Goal: Find contact information: Find contact information

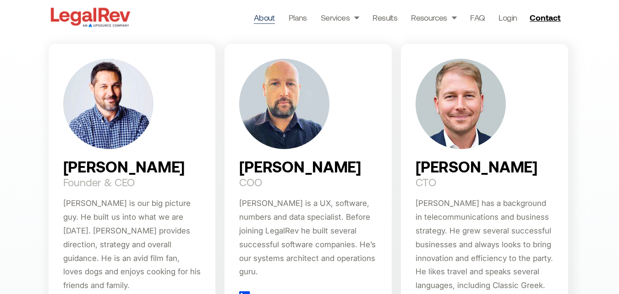
scroll to position [596, 0]
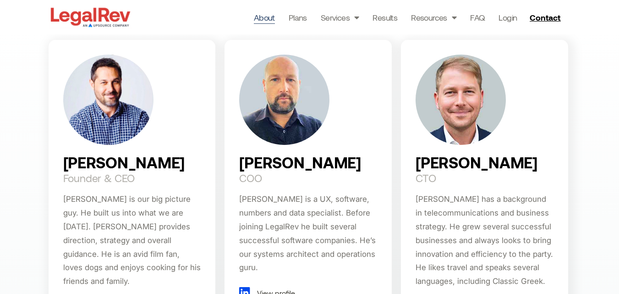
click at [78, 159] on h2 "Darin Fenn" at bounding box center [124, 162] width 122 height 16
copy h2 "Darin Fenn"
drag, startPoint x: 78, startPoint y: 159, endPoint x: 126, endPoint y: 159, distance: 47.2
click at [126, 159] on h2 "Darin Fenn" at bounding box center [124, 162] width 122 height 16
click at [72, 178] on h2 "Founder & CEO" at bounding box center [99, 177] width 72 height 11
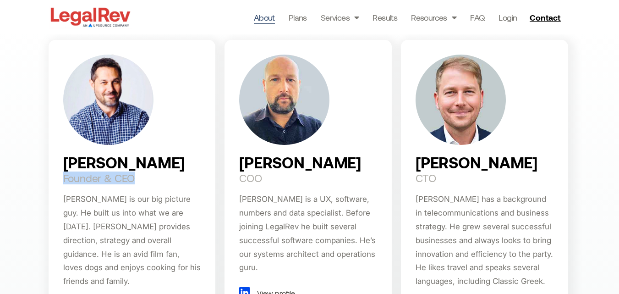
copy div "Founder & CEO"
drag, startPoint x: 72, startPoint y: 178, endPoint x: 136, endPoint y: 178, distance: 63.2
click at [136, 178] on div "Darin Fenn Founder & CEO Darin is our big picture guy. He built us into what we…" at bounding box center [132, 184] width 167 height 288
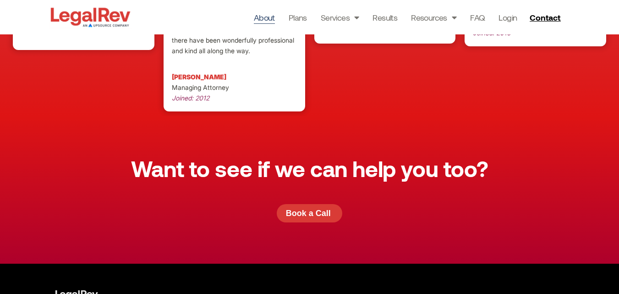
scroll to position [2689, 0]
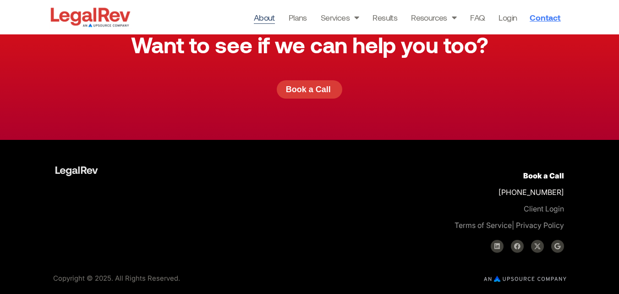
click at [546, 16] on span "Contact" at bounding box center [545, 17] width 31 height 8
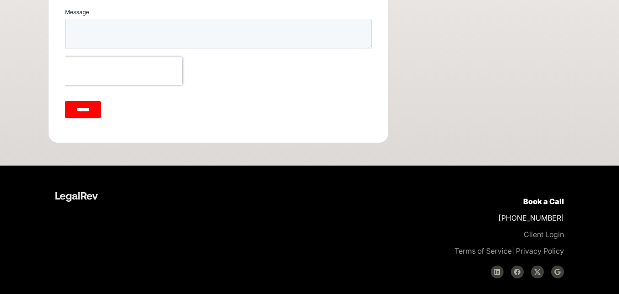
scroll to position [457, 0]
